Goal: Transaction & Acquisition: Purchase product/service

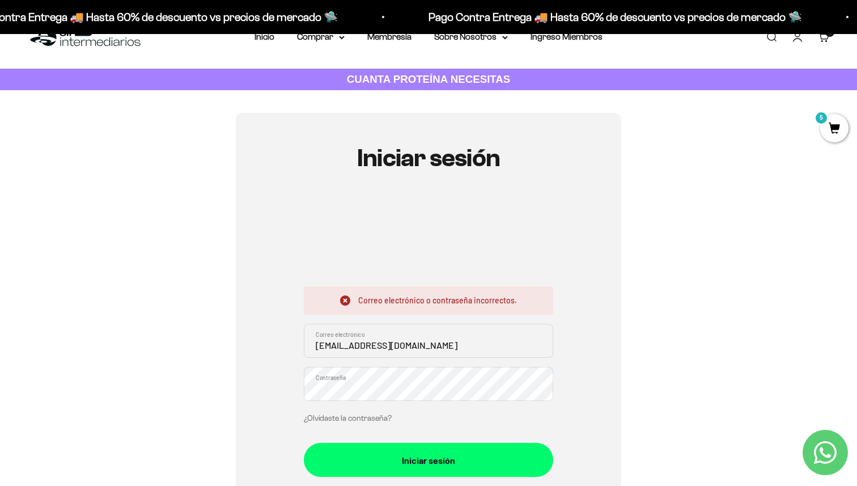
scroll to position [32, 0]
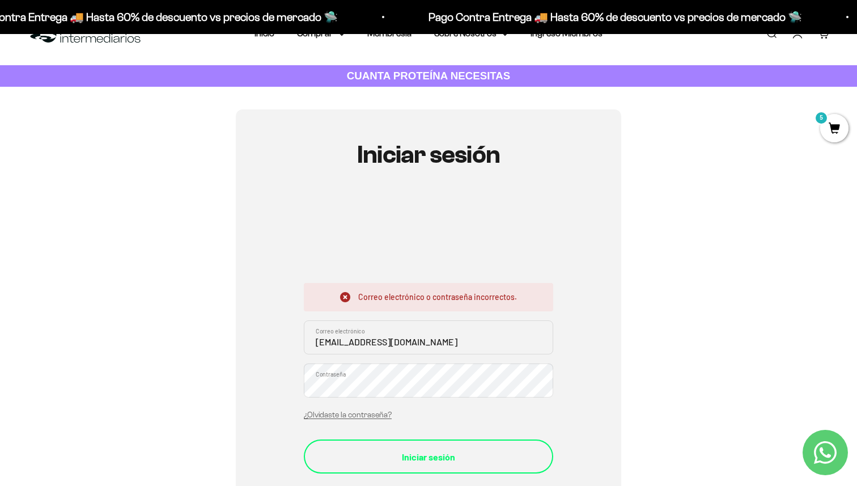
click at [365, 440] on button "Iniciar sesión" at bounding box center [428, 456] width 249 height 34
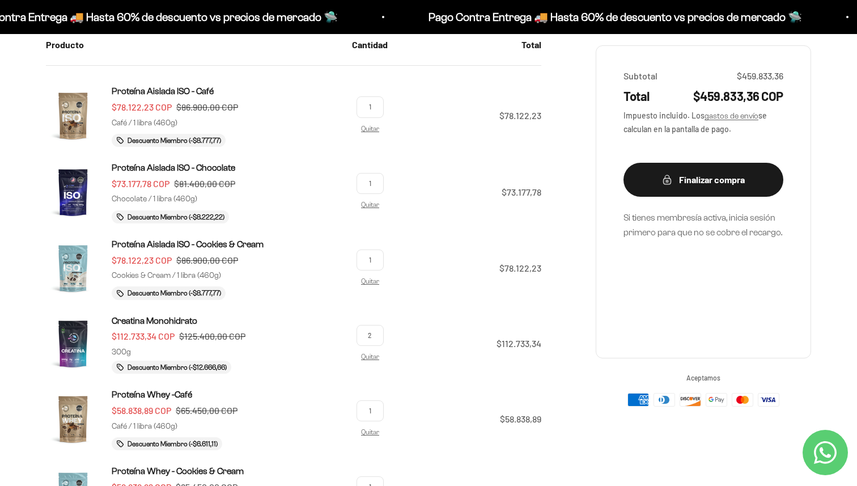
scroll to position [238, 0]
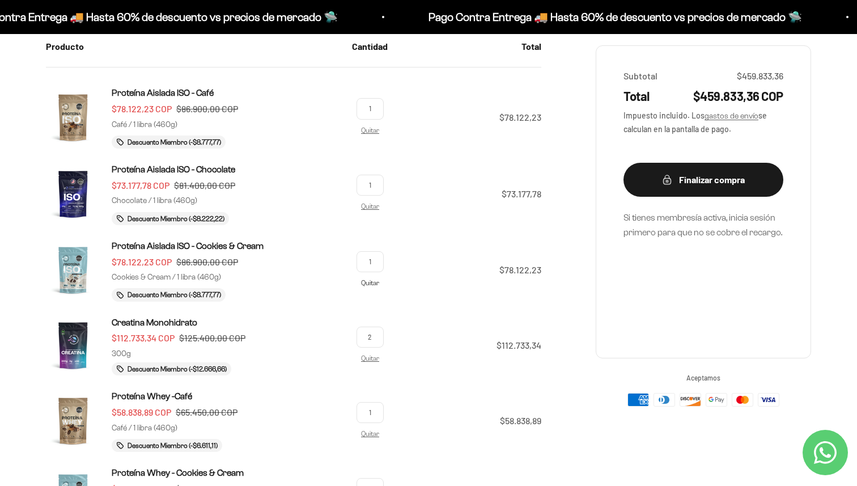
click at [373, 281] on link "Quitar" at bounding box center [370, 282] width 18 height 7
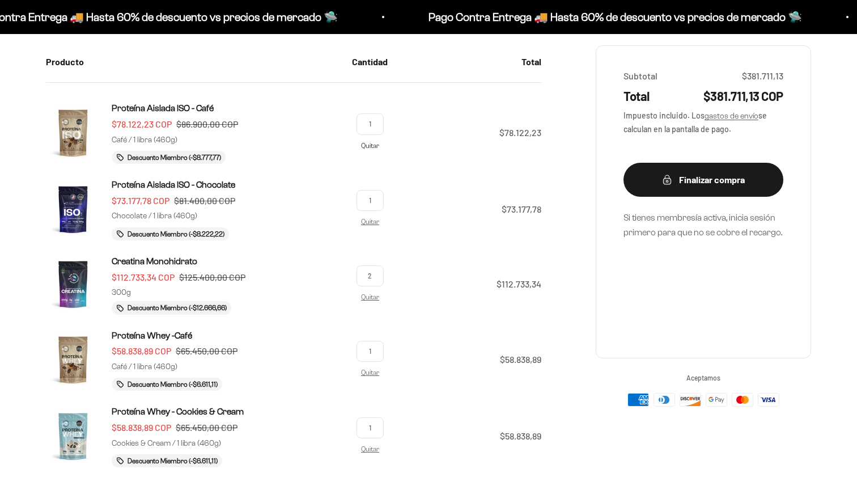
scroll to position [238, 0]
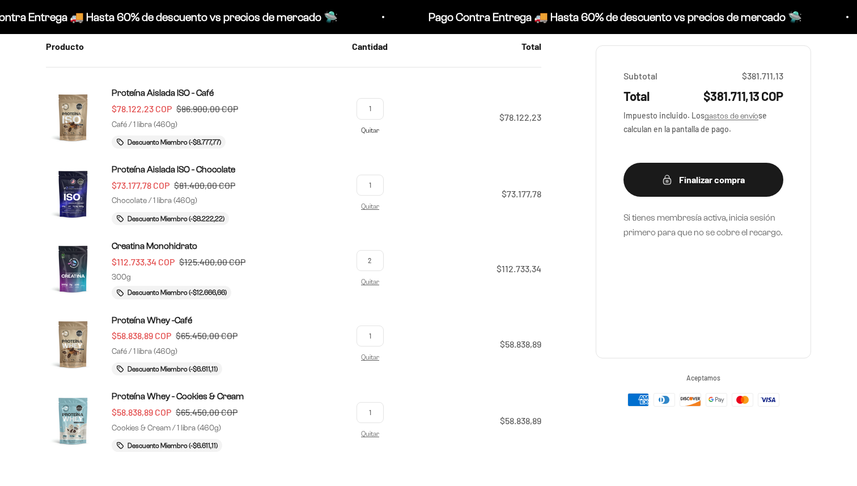
click at [370, 145] on td "1 Quitar" at bounding box center [370, 114] width 54 height 95
click at [367, 128] on link "Quitar" at bounding box center [370, 129] width 18 height 7
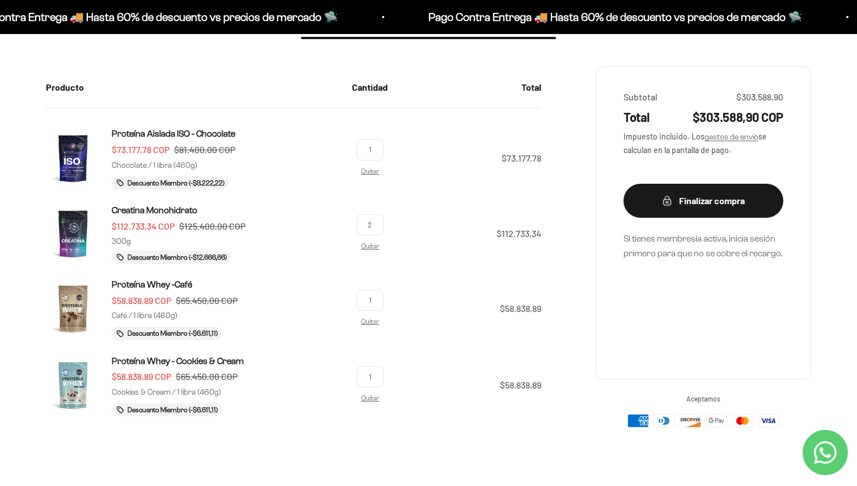
scroll to position [203, 0]
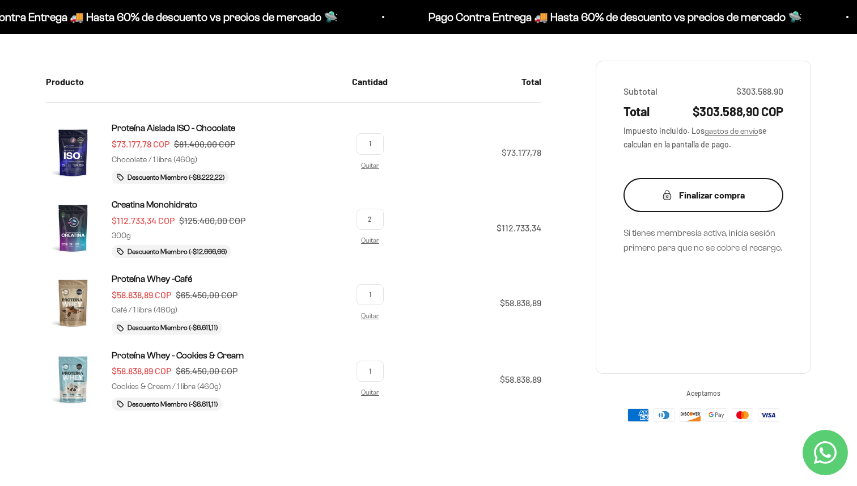
click at [664, 197] on icon "submit" at bounding box center [666, 196] width 7 height 6
